Goal: Task Accomplishment & Management: Manage account settings

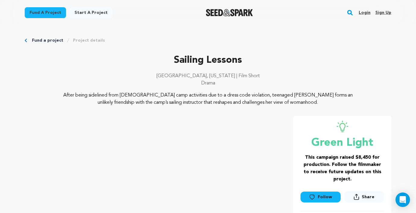
click at [364, 11] on link "Login" at bounding box center [365, 13] width 12 height 10
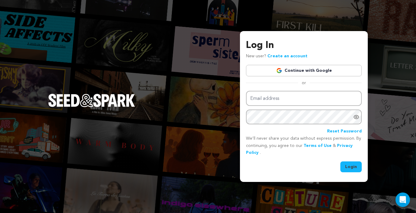
click at [321, 68] on link "Continue with Google" at bounding box center [304, 70] width 116 height 11
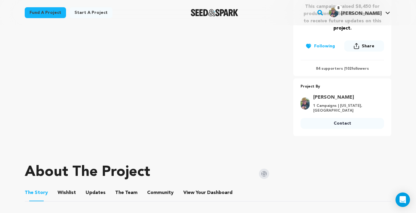
scroll to position [210, 0]
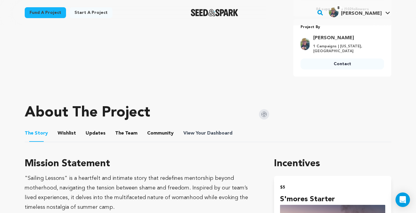
click at [221, 130] on span "Dashboard" at bounding box center [219, 133] width 25 height 7
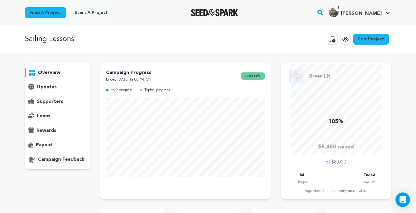
click at [35, 99] on div "supporters" at bounding box center [58, 102] width 66 height 10
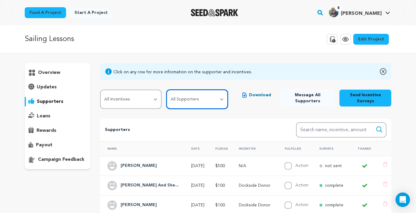
click at [191, 103] on select "All Supporters Survey not sent Survey incomplete Survey complete Incentive not …" at bounding box center [196, 98] width 61 height 19
click at [167, 89] on select "All Supporters Survey not sent Survey incomplete Survey complete Incentive not …" at bounding box center [196, 98] width 61 height 19
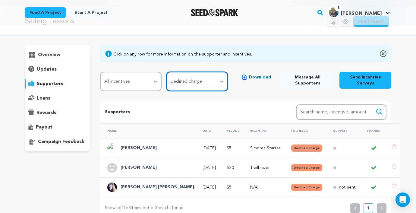
scroll to position [14, 0]
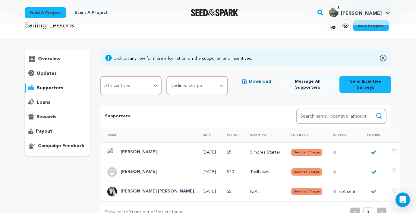
click at [49, 133] on p "payout" at bounding box center [44, 131] width 17 height 7
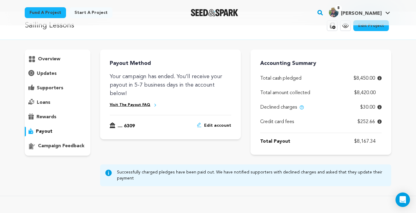
click at [54, 84] on div "supporters" at bounding box center [58, 88] width 66 height 10
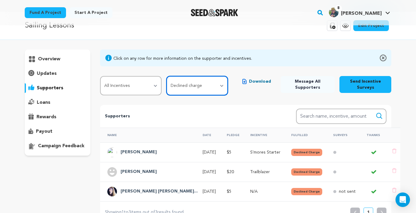
click at [206, 81] on select "All Supporters Survey not sent Survey incomplete Survey complete Incentive not …" at bounding box center [196, 85] width 61 height 19
select select "survey_incomplete"
click at [167, 76] on select "All Supporters Survey not sent Survey incomplete Survey complete Incentive not …" at bounding box center [196, 85] width 61 height 19
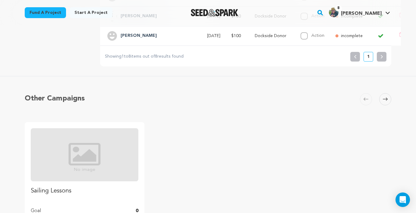
scroll to position [324, 0]
